Goal: Transaction & Acquisition: Subscribe to service/newsletter

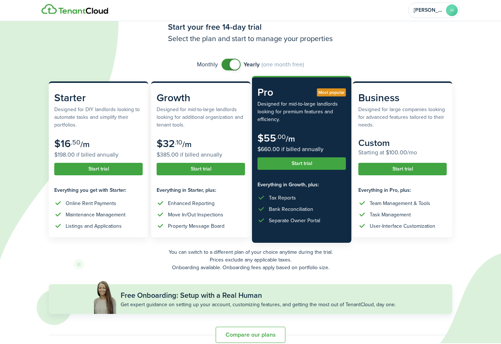
scroll to position [22, 0]
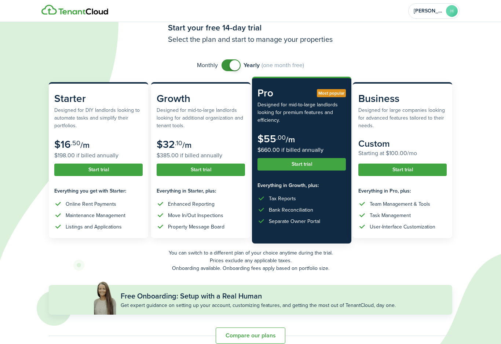
click at [223, 62] on input "checkbox" at bounding box center [263, 65] width 83 height 12
click at [231, 65] on span at bounding box center [235, 65] width 10 height 10
click at [106, 8] on img at bounding box center [74, 10] width 67 height 10
click at [231, 70] on span at bounding box center [231, 65] width 7 height 12
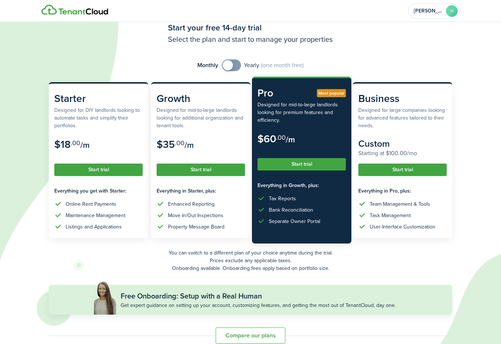
checkbox input "true"
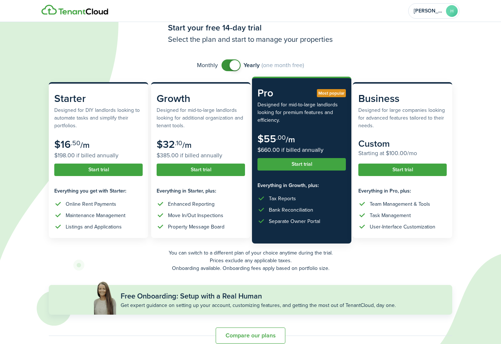
click at [234, 67] on span at bounding box center [235, 65] width 10 height 10
click at [278, 333] on button "Compare our plans" at bounding box center [251, 336] width 70 height 16
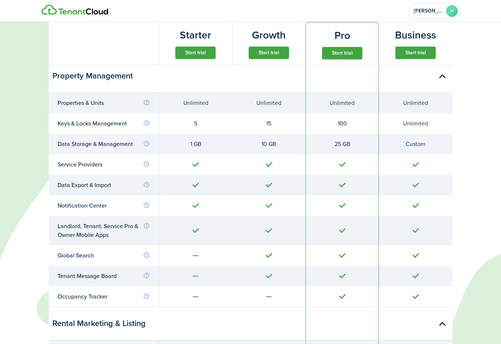
scroll to position [361, 0]
click at [147, 162] on info-icon at bounding box center [146, 164] width 7 height 7
click at [144, 182] on info-icon at bounding box center [146, 184] width 7 height 7
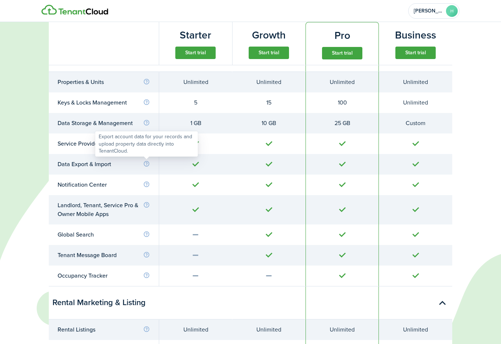
scroll to position [386, 0]
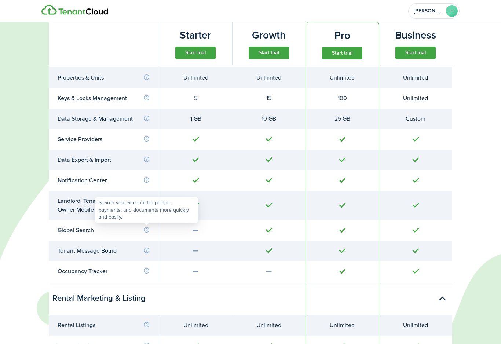
click at [146, 227] on info-icon at bounding box center [146, 230] width 7 height 7
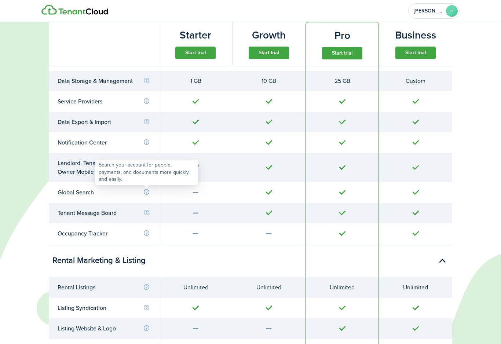
scroll to position [426, 0]
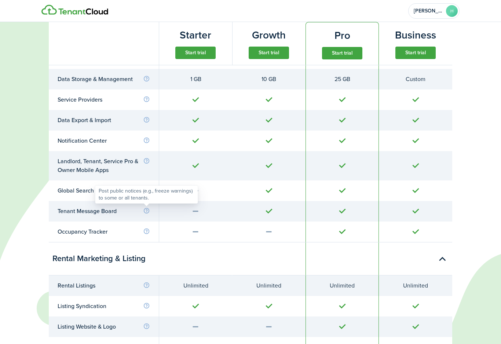
click at [147, 210] on info-icon at bounding box center [146, 211] width 7 height 7
click at [147, 230] on info-icon at bounding box center [146, 231] width 7 height 7
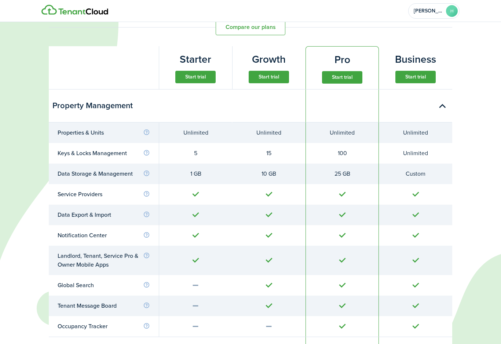
scroll to position [329, 0]
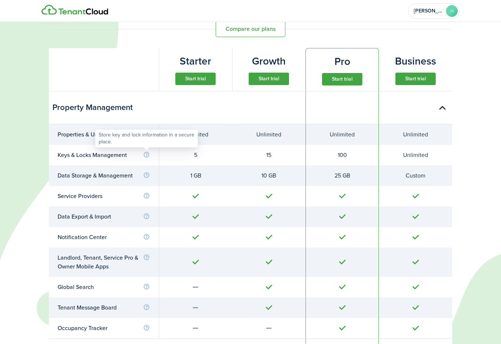
click at [146, 152] on info-icon at bounding box center [146, 155] width 7 height 7
click at [414, 84] on button "Start trial" at bounding box center [416, 79] width 40 height 12
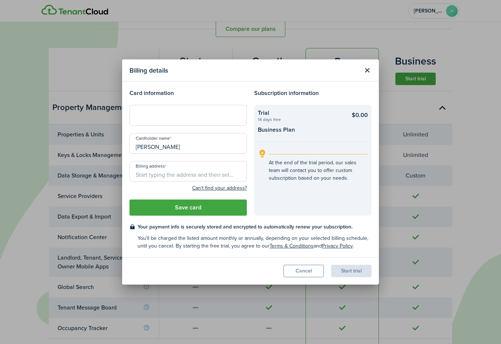
click at [375, 55] on div "Billing details Card information Cardholder name [PERSON_NAME] Billing address …" at bounding box center [250, 172] width 501 height 344
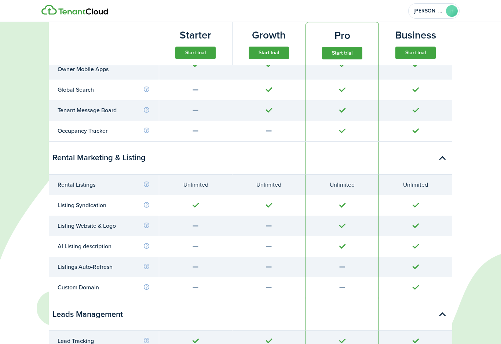
scroll to position [529, 0]
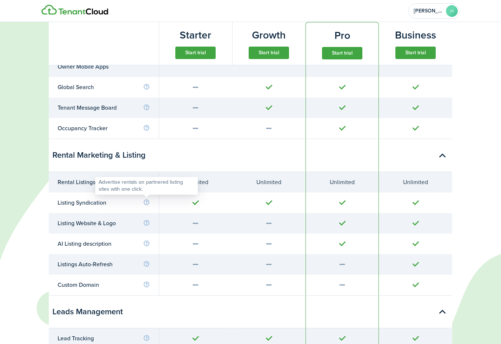
click at [146, 200] on info-icon at bounding box center [146, 202] width 7 height 7
click at [148, 195] on div at bounding box center [147, 192] width 6 height 6
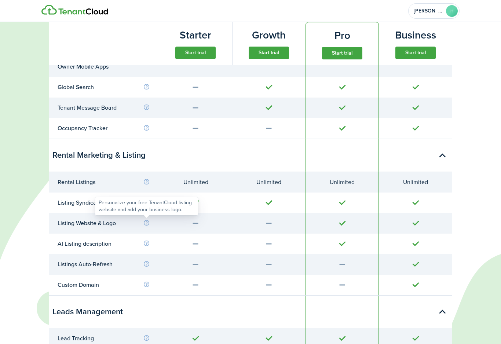
click at [147, 220] on info-icon at bounding box center [146, 223] width 7 height 7
click at [408, 87] on div at bounding box center [416, 87] width 56 height 9
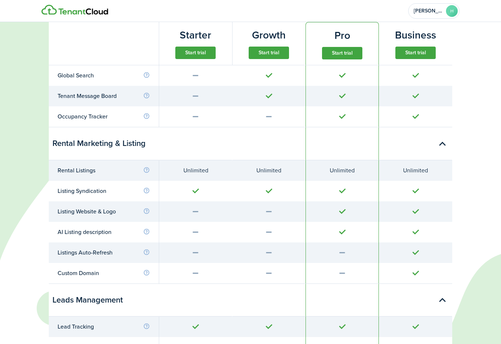
scroll to position [542, 0]
click at [140, 264] on td "Custom Domain" at bounding box center [104, 272] width 110 height 21
click at [146, 273] on info-icon at bounding box center [146, 272] width 7 height 7
click at [240, 137] on div at bounding box center [268, 142] width 73 height 33
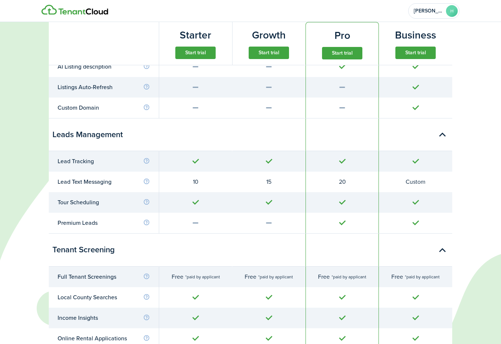
scroll to position [707, 0]
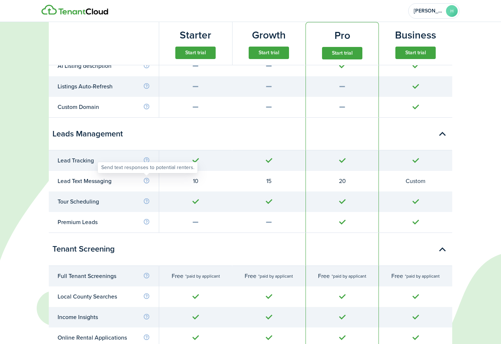
click at [148, 180] on info-icon at bounding box center [146, 181] width 7 height 7
click at [148, 202] on info-icon at bounding box center [146, 201] width 7 height 7
click at [148, 225] on div "Premium Leads" at bounding box center [104, 222] width 92 height 9
click at [151, 226] on td "Premium Leads" at bounding box center [104, 222] width 110 height 21
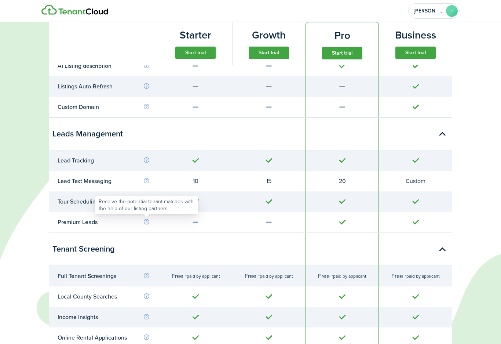
click at [149, 219] on info-icon at bounding box center [146, 222] width 7 height 7
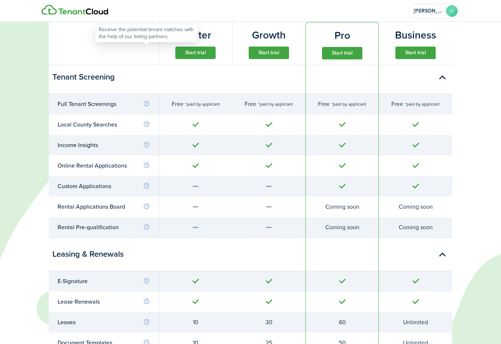
scroll to position [879, 0]
click at [152, 183] on td "Custom Applications" at bounding box center [104, 187] width 110 height 21
click at [148, 182] on div "Custom Applications" at bounding box center [104, 186] width 92 height 9
click at [142, 182] on div "Custom Applications" at bounding box center [104, 186] width 92 height 9
click at [144, 181] on td "Custom Applications" at bounding box center [104, 187] width 110 height 21
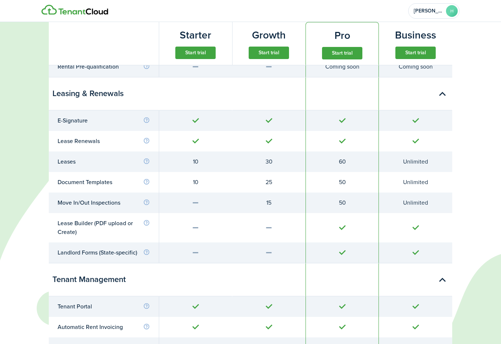
scroll to position [1039, 0]
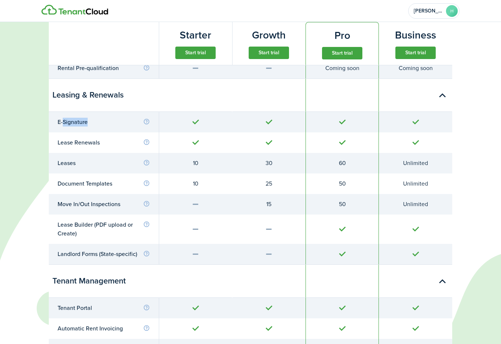
click at [288, 97] on div at bounding box center [268, 95] width 73 height 33
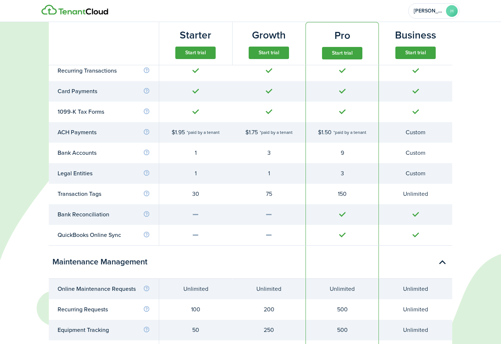
scroll to position [1695, 0]
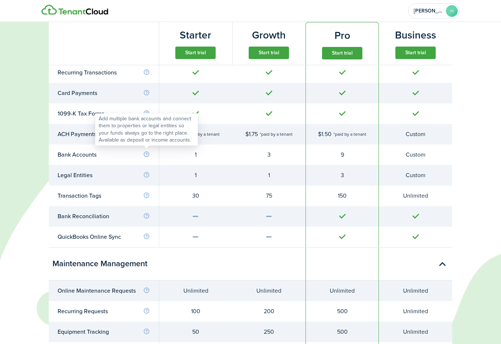
click at [146, 151] on info-icon at bounding box center [146, 154] width 7 height 7
click at [149, 172] on info-icon at bounding box center [146, 175] width 7 height 7
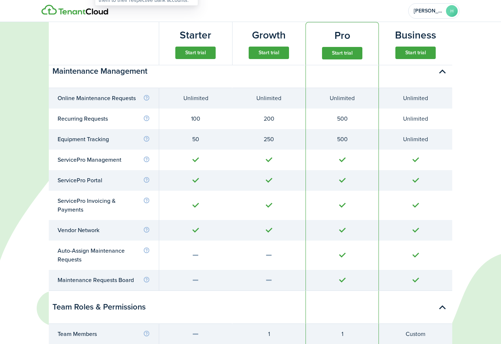
scroll to position [1888, 0]
click at [147, 131] on td "Equipment Tracking" at bounding box center [104, 139] width 110 height 21
click at [150, 137] on info-icon at bounding box center [146, 138] width 7 height 7
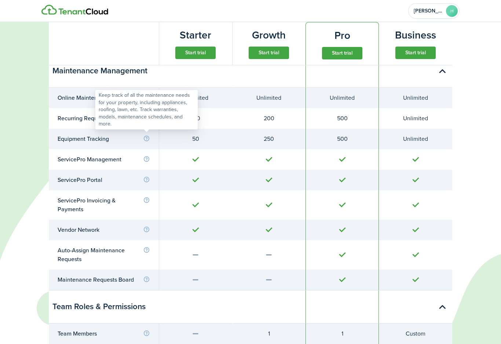
click at [148, 220] on td "Vendor Network" at bounding box center [104, 230] width 110 height 21
click at [144, 222] on td "Vendor Network" at bounding box center [104, 230] width 110 height 21
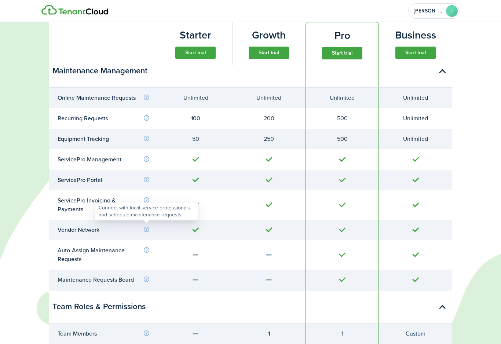
click at [148, 226] on info-icon at bounding box center [146, 229] width 7 height 7
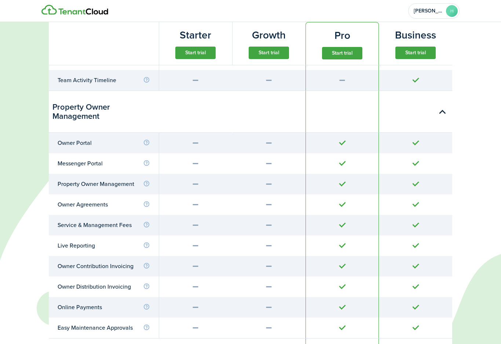
scroll to position [2307, 0]
click at [154, 177] on td "Property Owner Management" at bounding box center [104, 183] width 110 height 21
click at [145, 180] on info-icon at bounding box center [146, 183] width 7 height 7
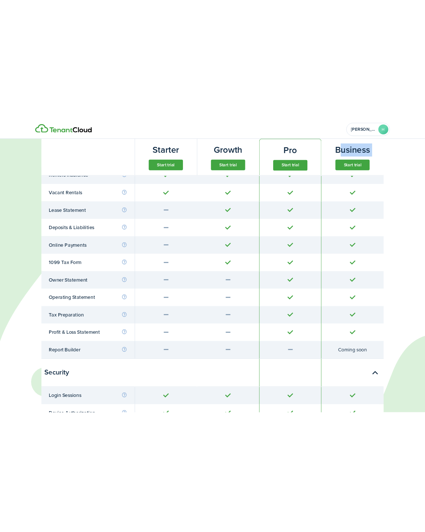
scroll to position [2725, 0]
